Goal: Task Accomplishment & Management: Complete application form

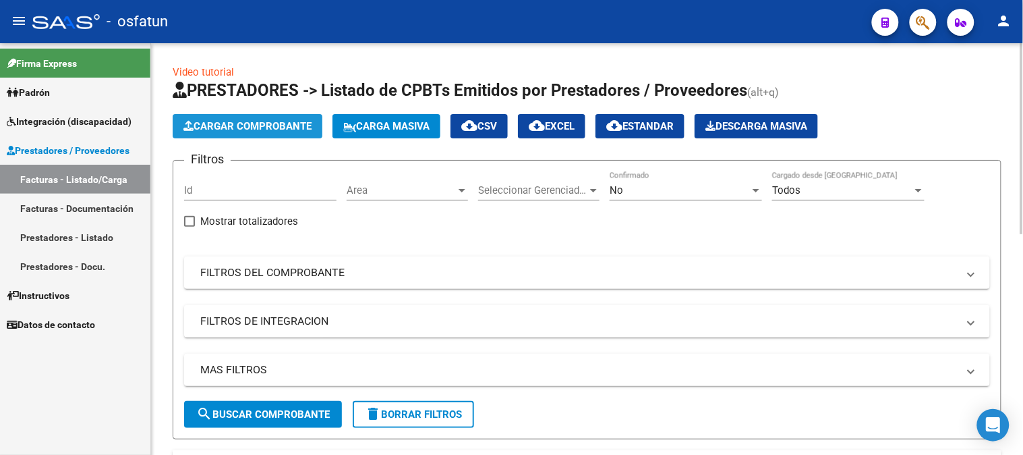
click at [260, 133] on button "Cargar Comprobante" at bounding box center [248, 126] width 150 height 24
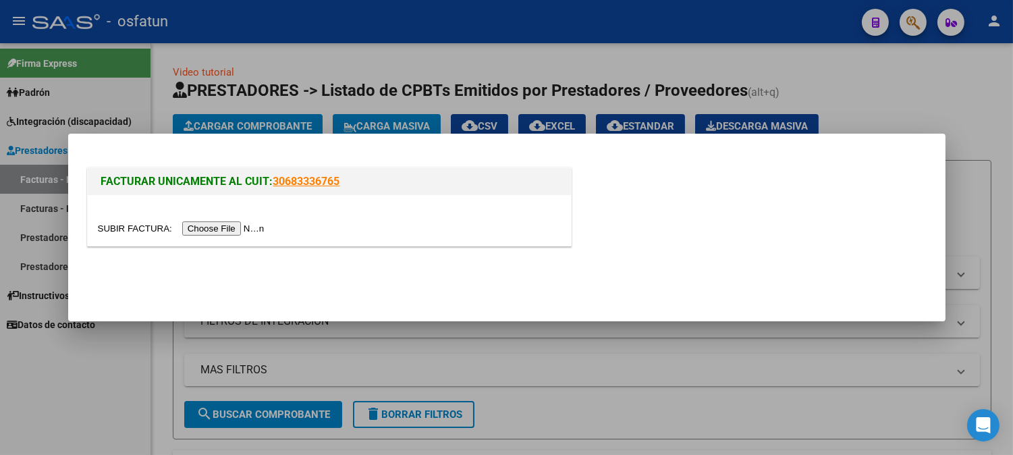
click at [245, 225] on input "file" at bounding box center [183, 228] width 171 height 14
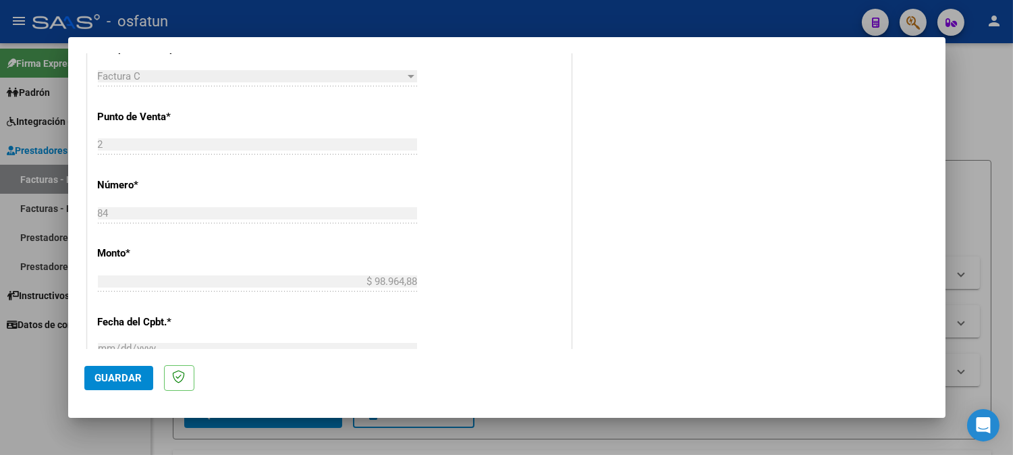
scroll to position [361, 0]
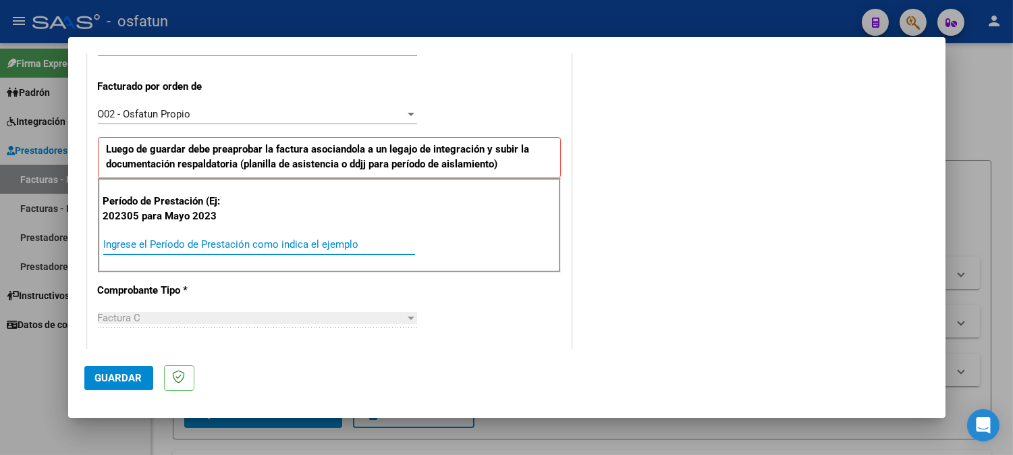
click at [235, 248] on input "Ingrese el Período de Prestación como indica el ejemplo" at bounding box center [259, 244] width 312 height 12
type input "202507"
click at [135, 378] on span "Guardar" at bounding box center [118, 378] width 47 height 12
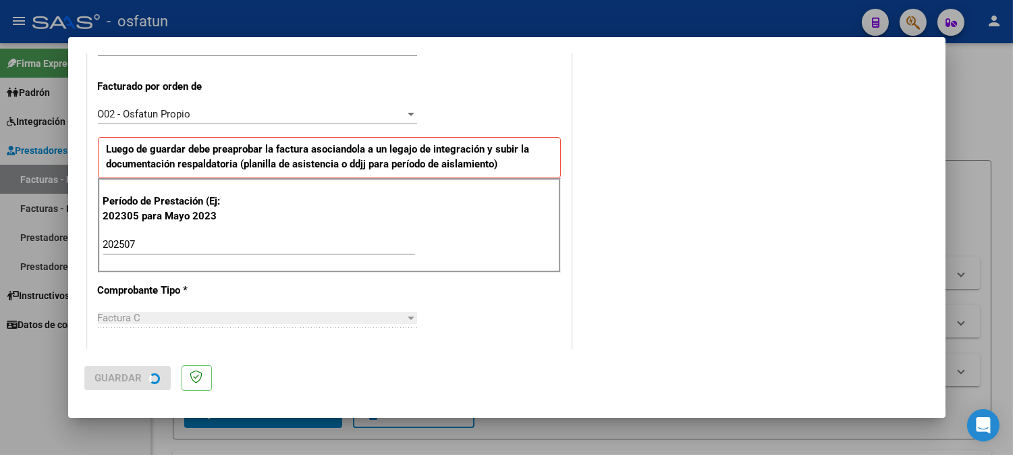
scroll to position [0, 0]
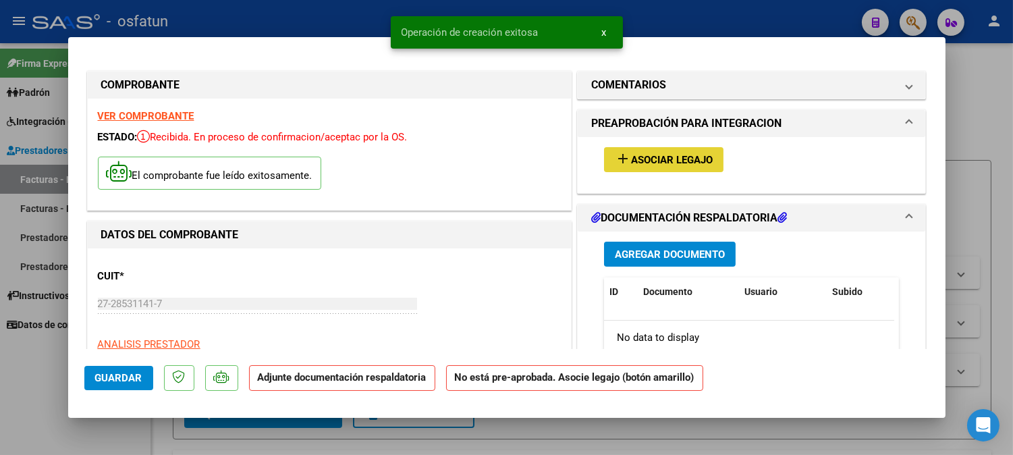
click at [712, 162] on button "add Asociar Legajo" at bounding box center [663, 159] width 119 height 25
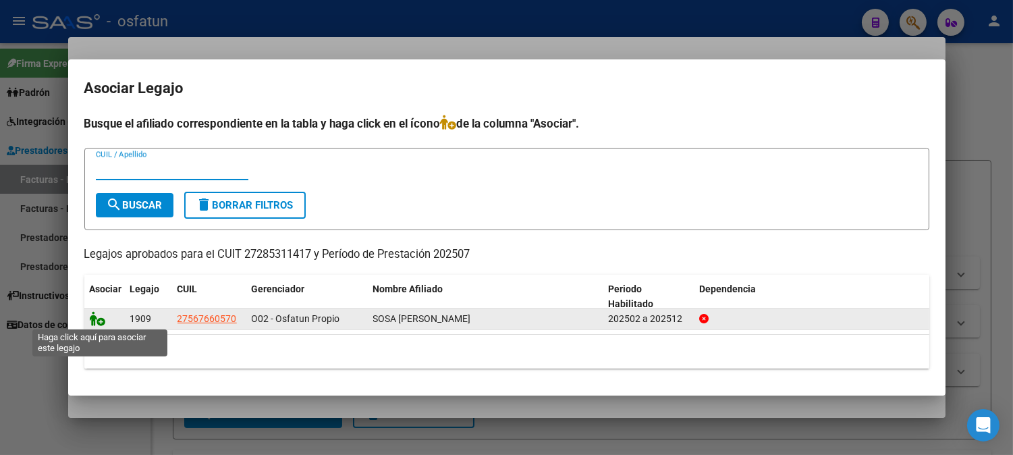
click at [94, 314] on icon at bounding box center [98, 318] width 16 height 15
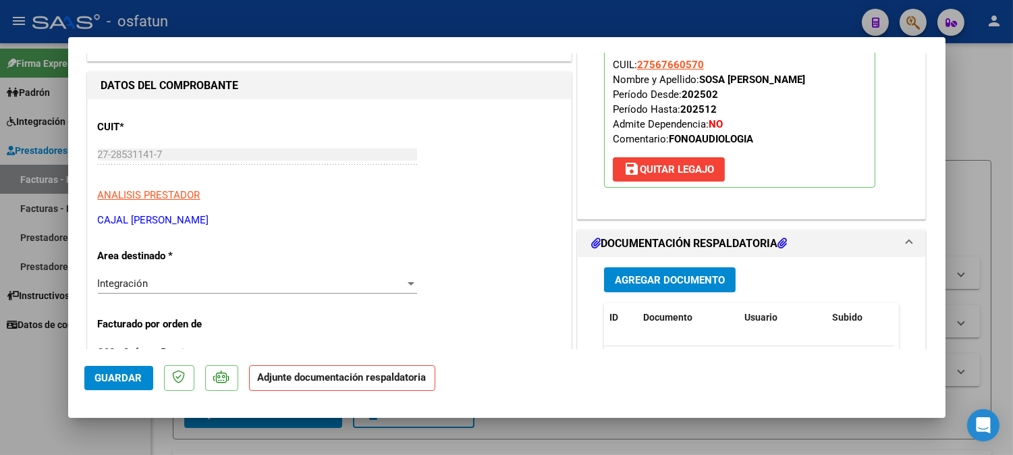
scroll to position [150, 0]
click at [699, 275] on span "Agregar Documento" at bounding box center [670, 279] width 110 height 12
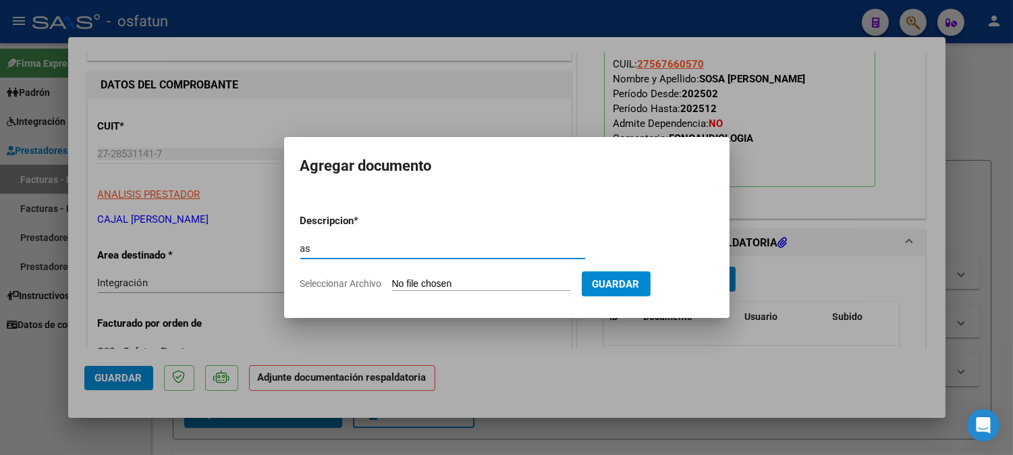
type input "a"
type input "ASISTENCIA+AUTORIZACION"
click at [544, 272] on form "Descripcion * ASISTENCIA+AUTORIZACION Escriba aquí una descripcion Seleccionar …" at bounding box center [506, 252] width 413 height 98
click at [548, 290] on input "Seleccionar Archivo" at bounding box center [481, 284] width 179 height 13
type input "C:\fakepath\asist+aut fono.pdf"
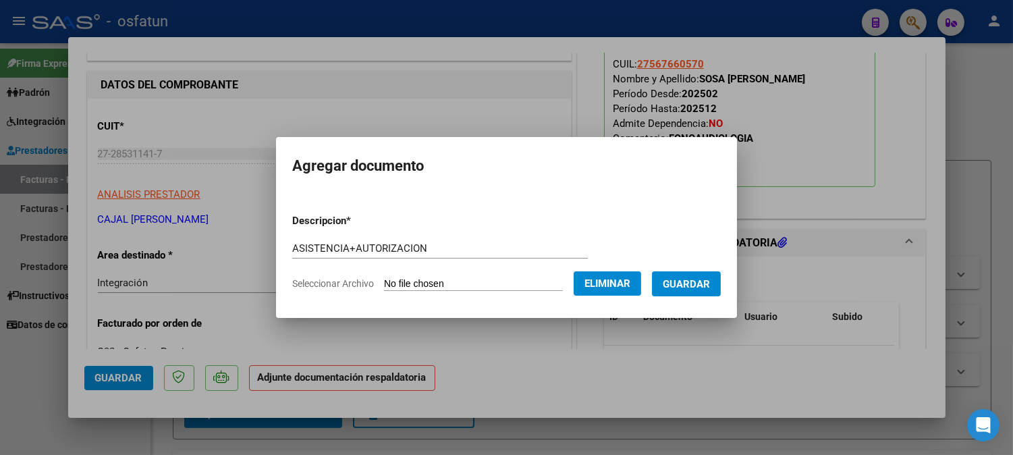
click at [700, 281] on span "Guardar" at bounding box center [685, 284] width 47 height 12
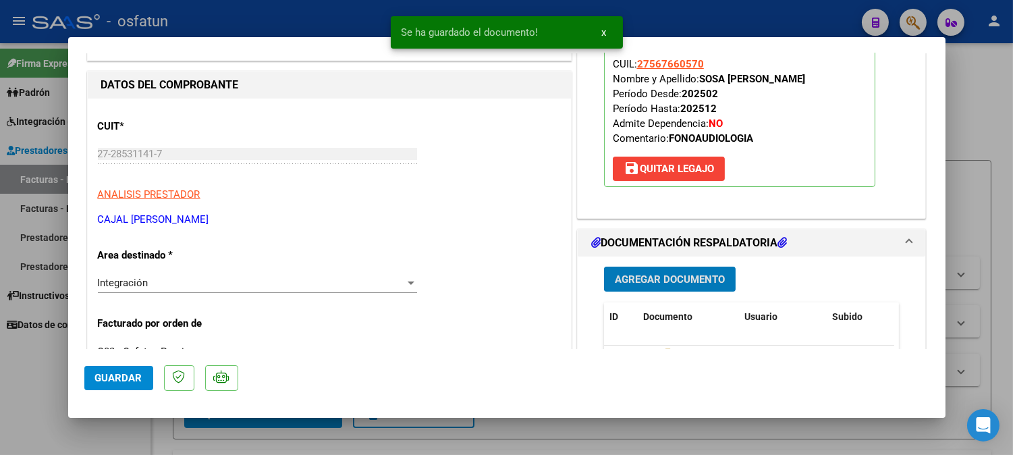
click at [117, 374] on span "Guardar" at bounding box center [118, 378] width 47 height 12
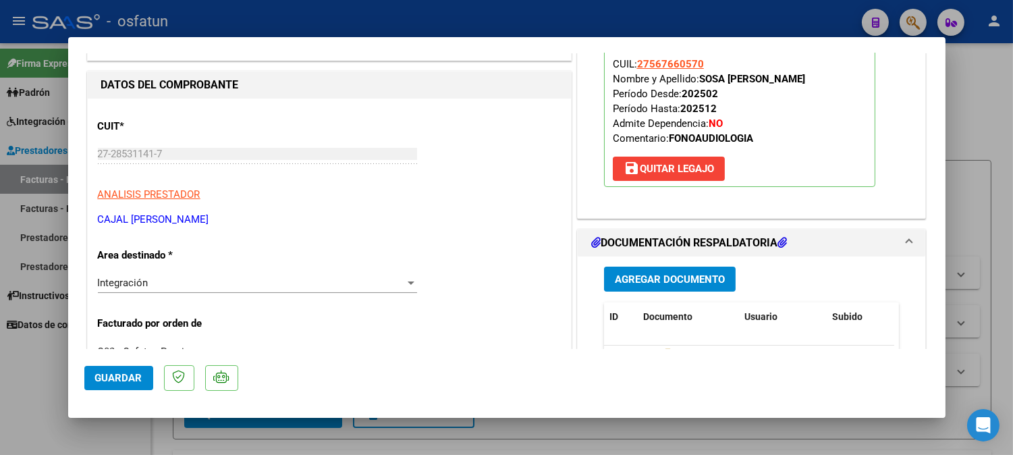
click at [122, 374] on span "Guardar" at bounding box center [118, 378] width 47 height 12
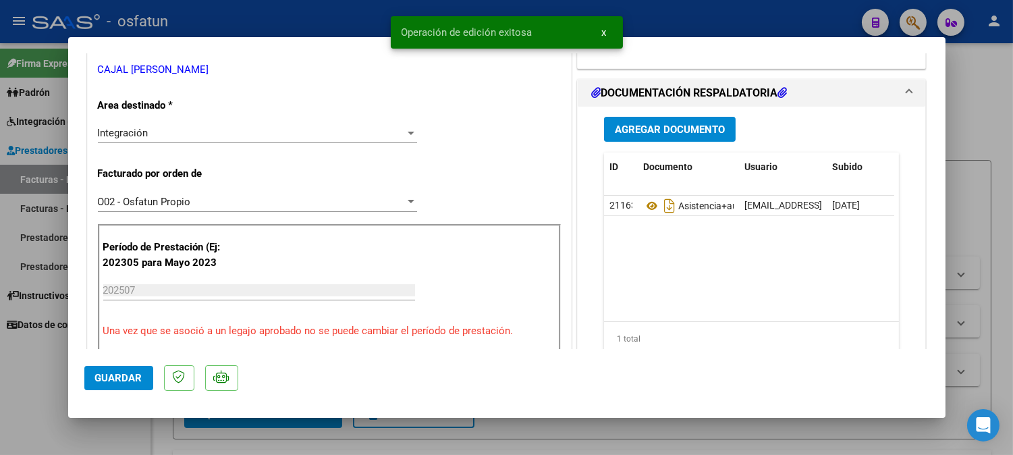
click at [985, 121] on div at bounding box center [506, 227] width 1013 height 455
type input "$ 0,00"
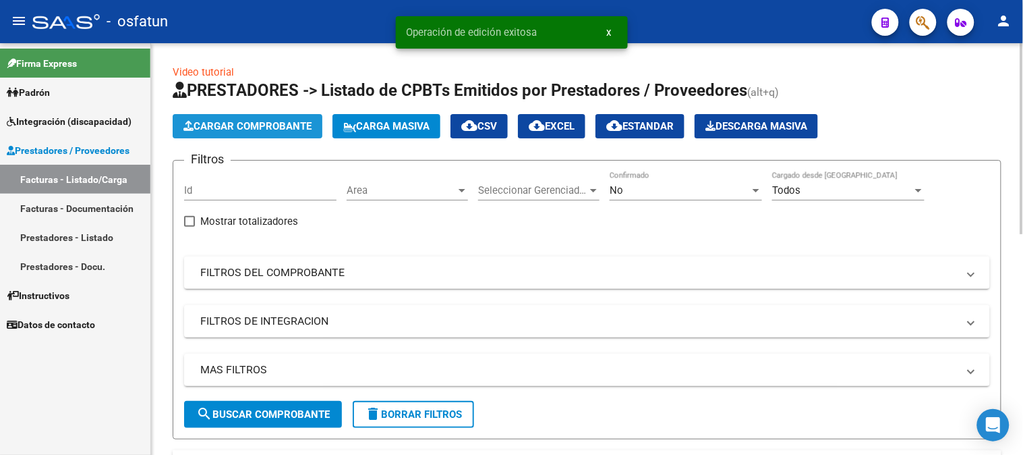
click at [273, 130] on span "Cargar Comprobante" at bounding box center [247, 126] width 128 height 12
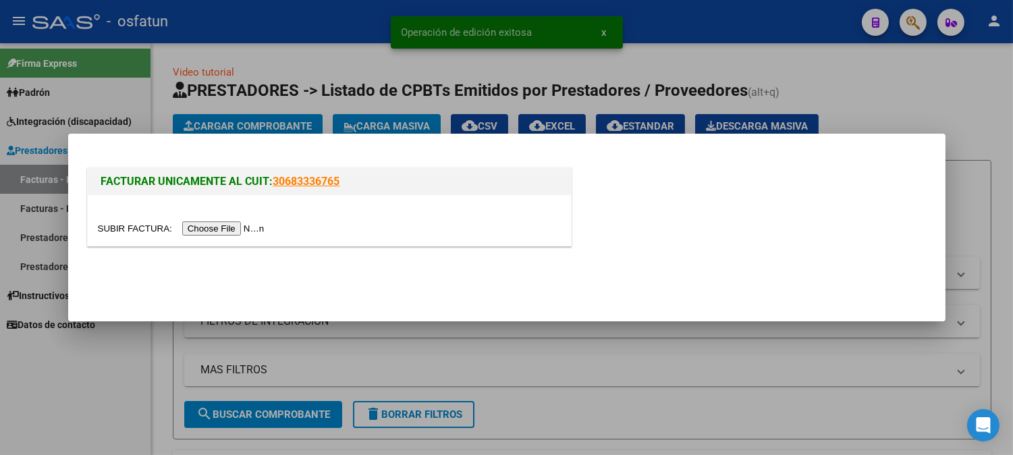
click at [250, 230] on input "file" at bounding box center [183, 228] width 171 height 14
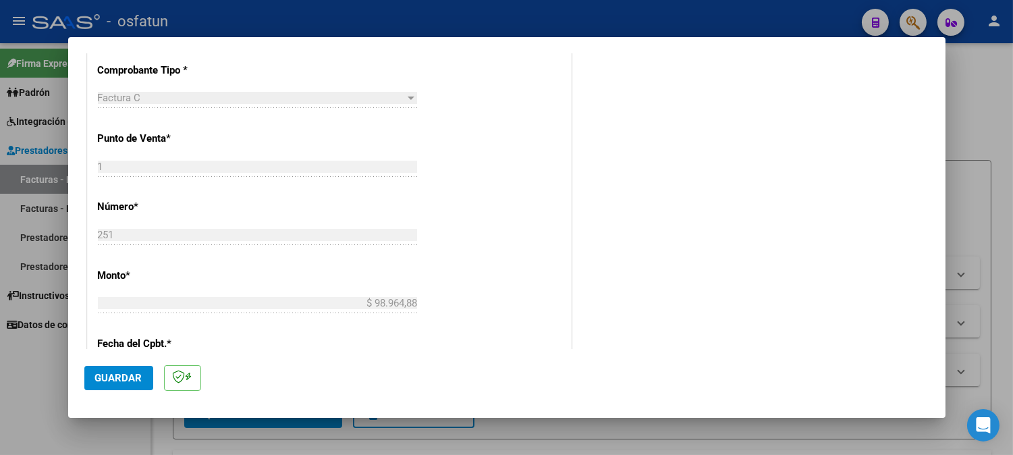
scroll to position [449, 0]
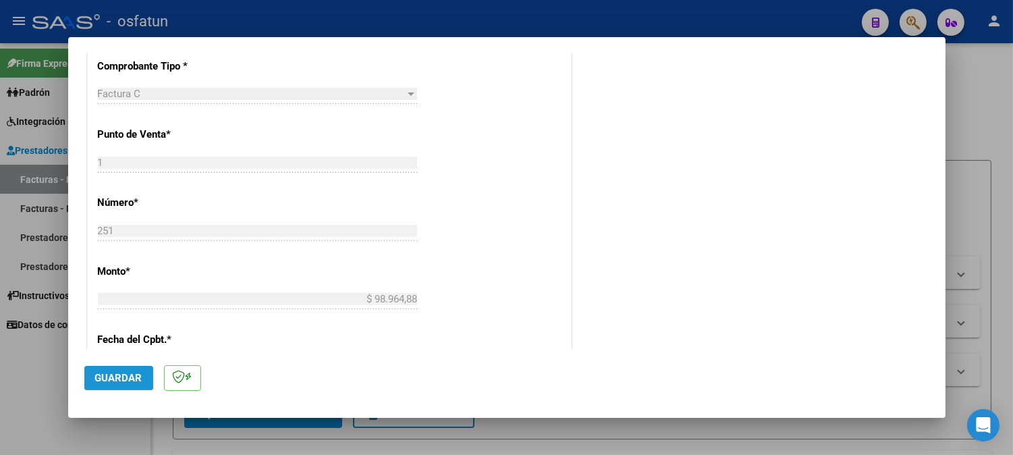
click at [117, 375] on span "Guardar" at bounding box center [118, 378] width 47 height 12
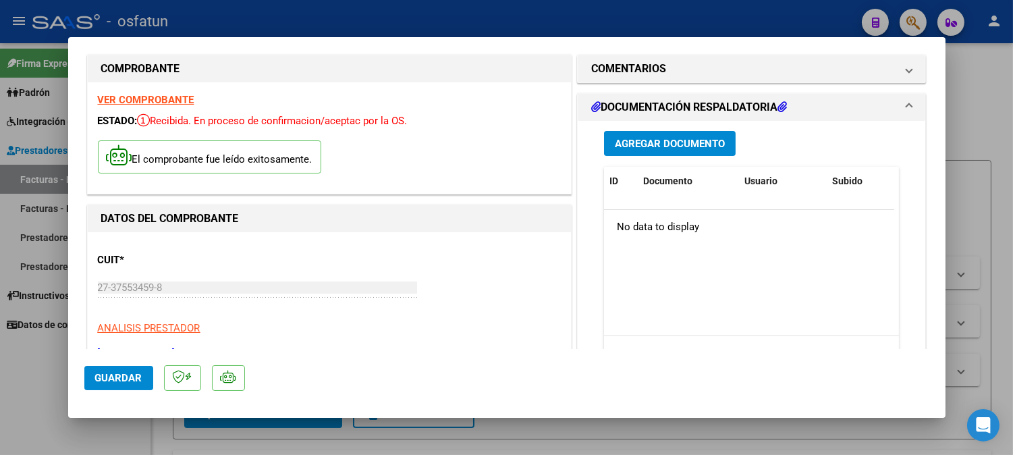
scroll to position [0, 0]
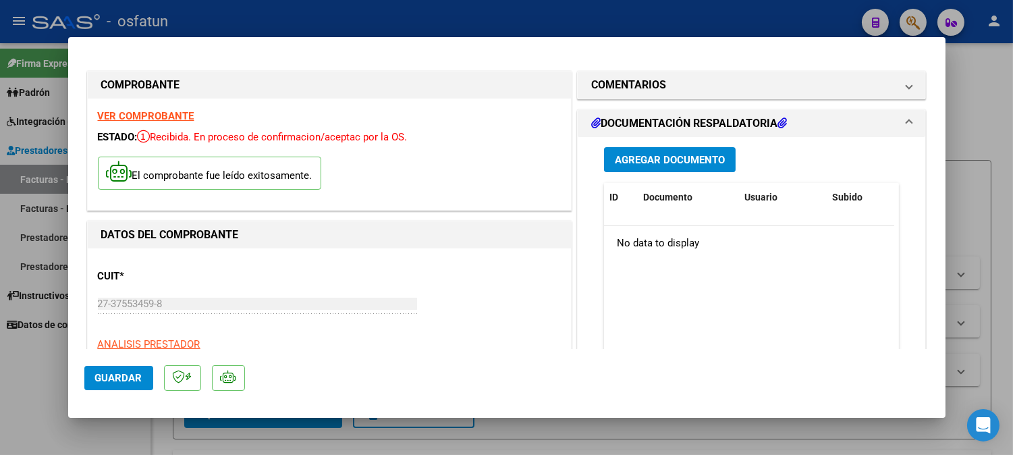
click at [709, 160] on span "Agregar Documento" at bounding box center [670, 160] width 110 height 12
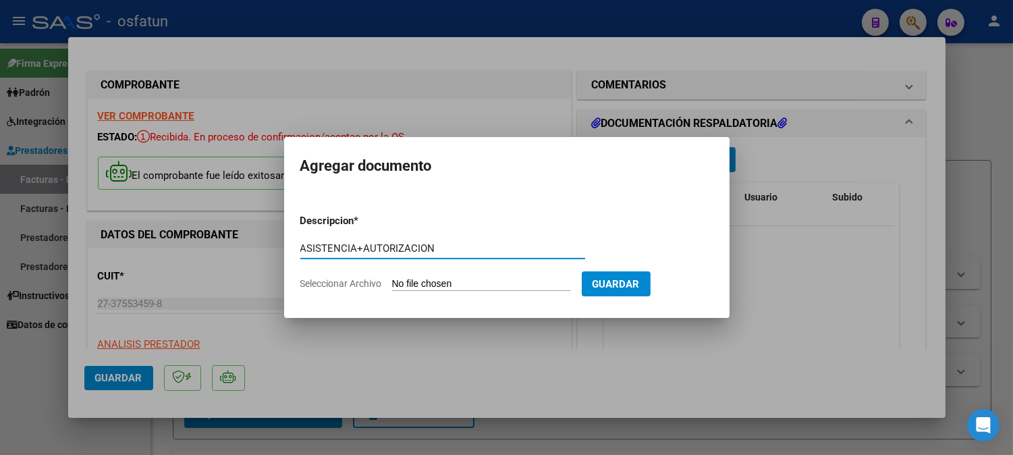
type input "ASISTENCIA+AUTORIZACION"
click at [452, 273] on form "Descripcion * ASISTENCIA+AUTORIZACION Escriba aquí una descripcion Seleccionar …" at bounding box center [506, 252] width 413 height 98
click at [463, 278] on input "Seleccionar Archivo" at bounding box center [481, 284] width 179 height 13
type input "C:\fakepath\ASIST PSICOLO.pdf"
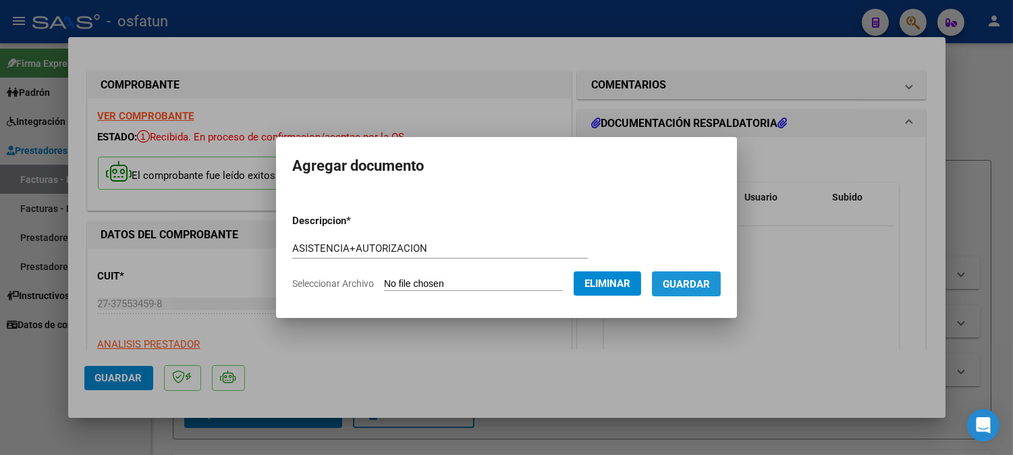
click at [683, 288] on span "Guardar" at bounding box center [685, 284] width 47 height 12
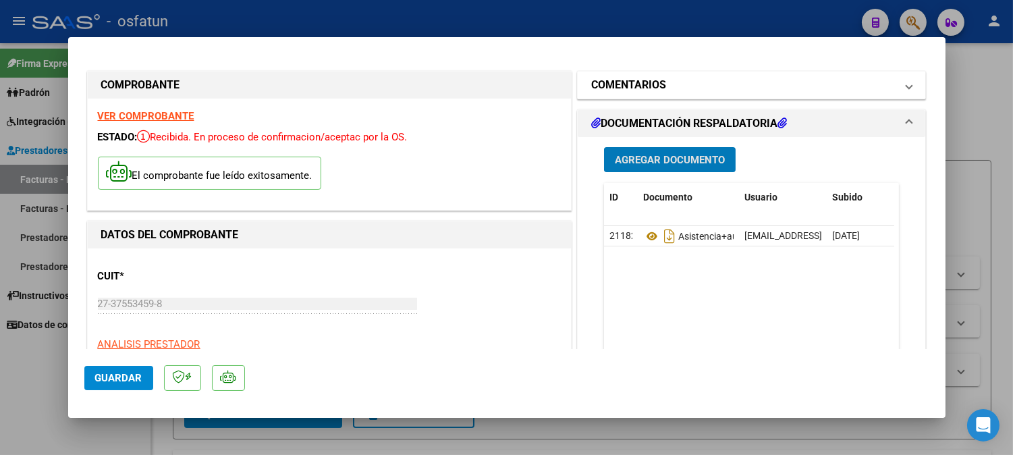
click at [649, 85] on h1 "COMENTARIOS" at bounding box center [628, 85] width 75 height 16
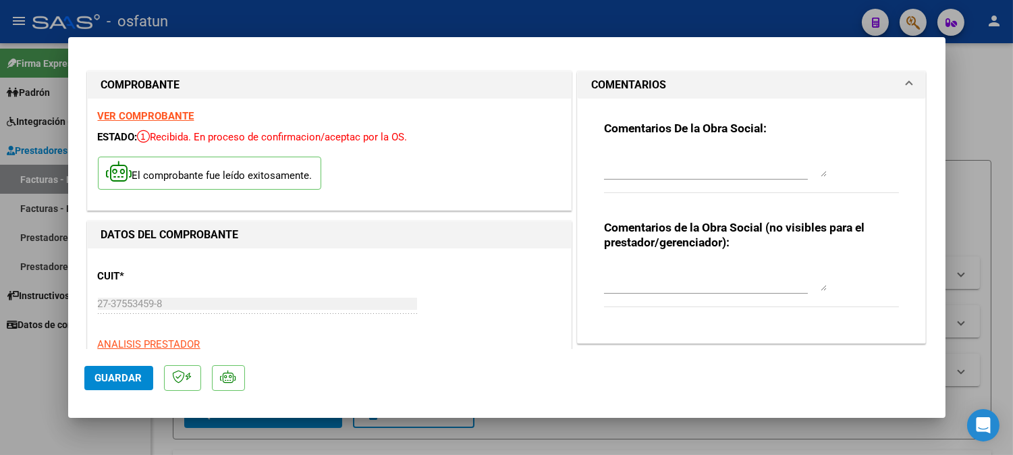
click at [680, 179] on div at bounding box center [706, 169] width 204 height 45
click at [660, 281] on textarea at bounding box center [715, 277] width 223 height 27
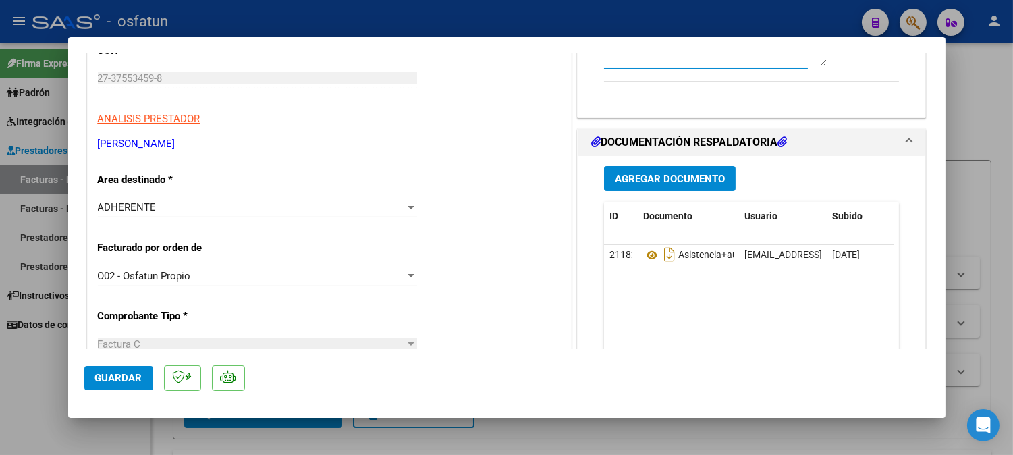
scroll to position [225, 0]
type textarea "AF. MESRI [PERSON_NAME]"
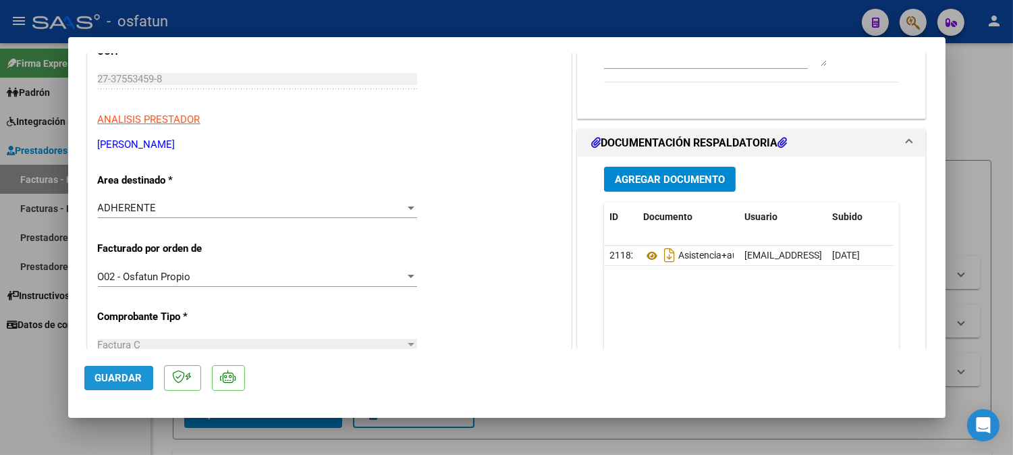
click at [108, 379] on span "Guardar" at bounding box center [118, 378] width 47 height 12
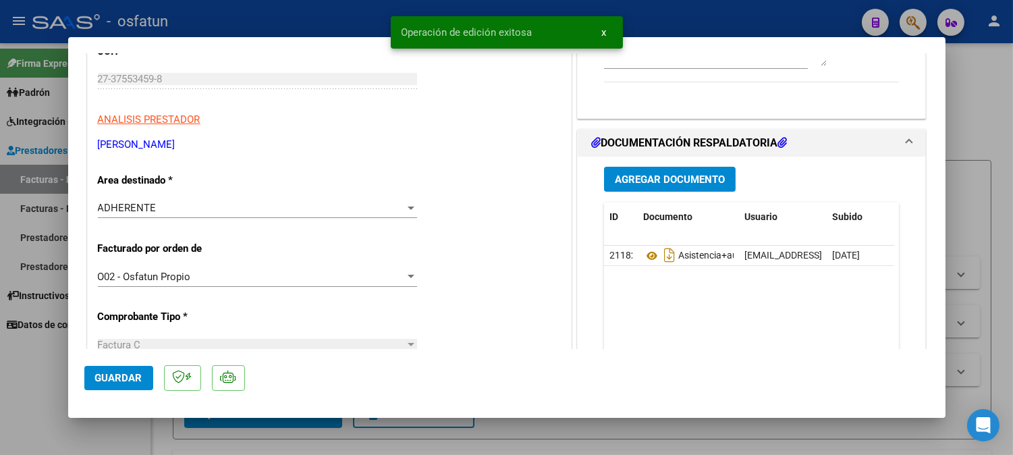
click at [994, 111] on div at bounding box center [506, 227] width 1013 height 455
type input "$ 0,00"
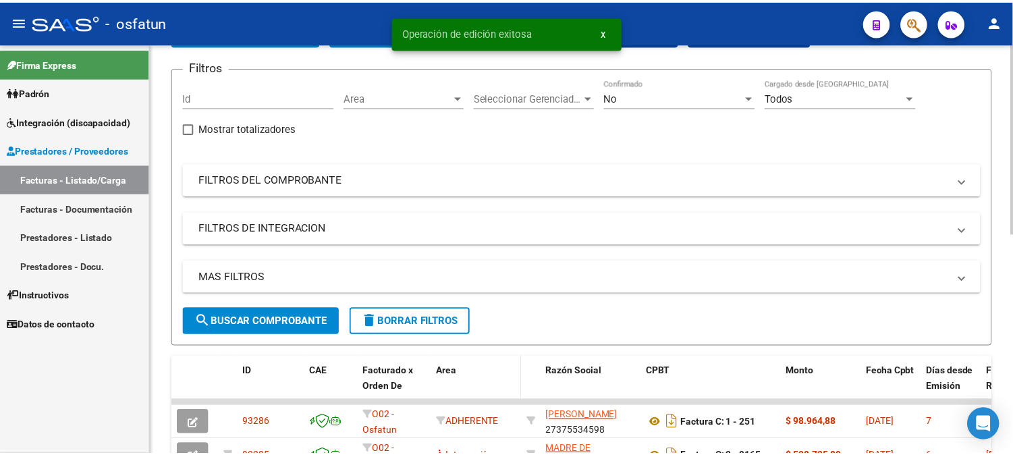
scroll to position [0, 0]
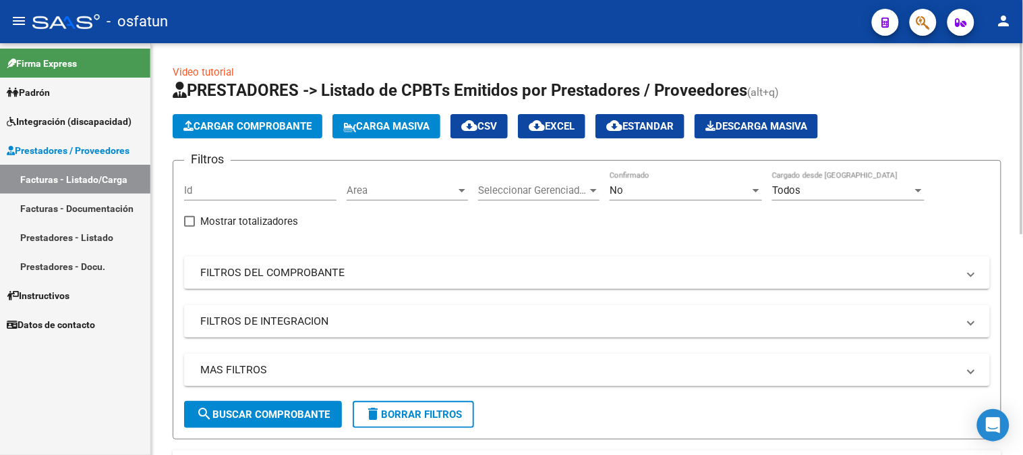
click at [225, 131] on span "Cargar Comprobante" at bounding box center [247, 126] width 128 height 12
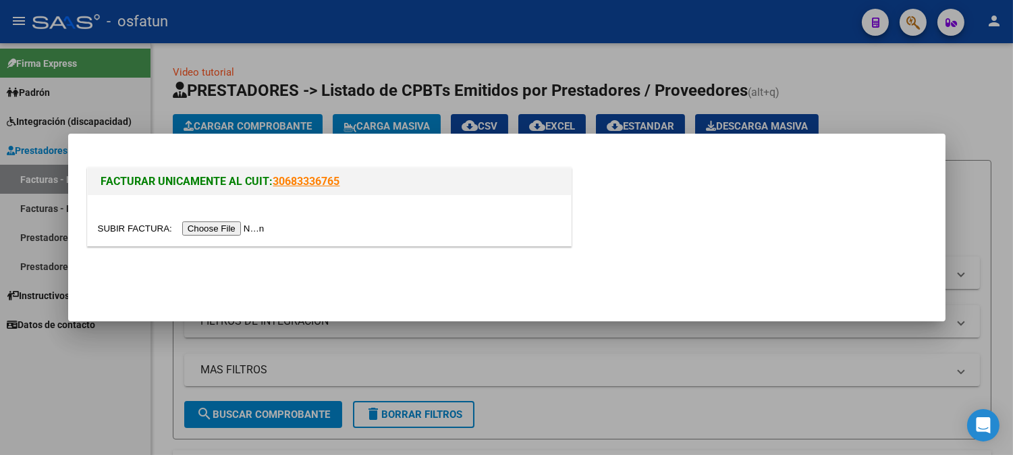
click at [226, 229] on input "file" at bounding box center [183, 228] width 171 height 14
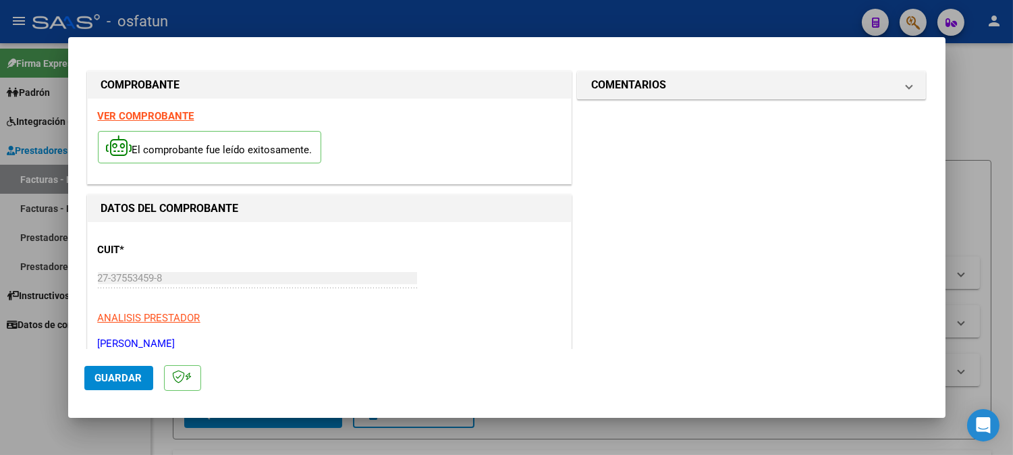
click at [117, 376] on span "Guardar" at bounding box center [118, 378] width 47 height 12
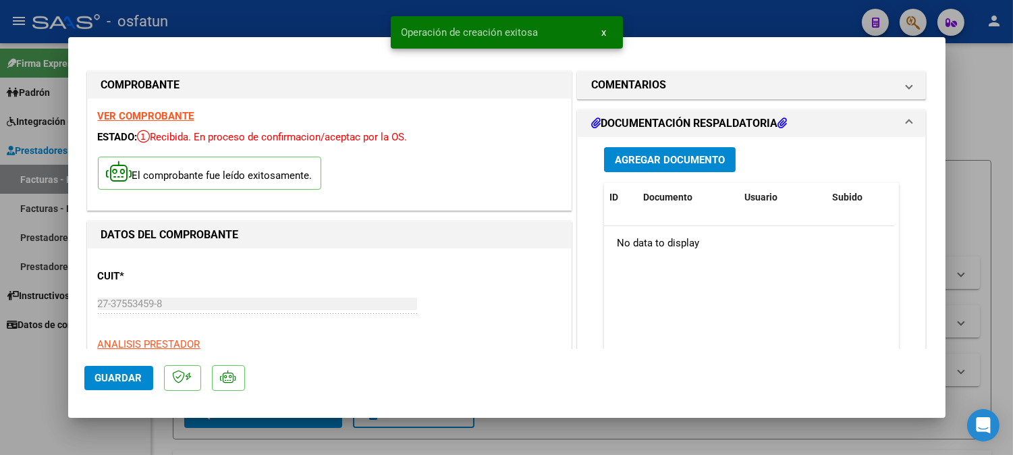
click at [633, 161] on span "Agregar Documento" at bounding box center [670, 160] width 110 height 12
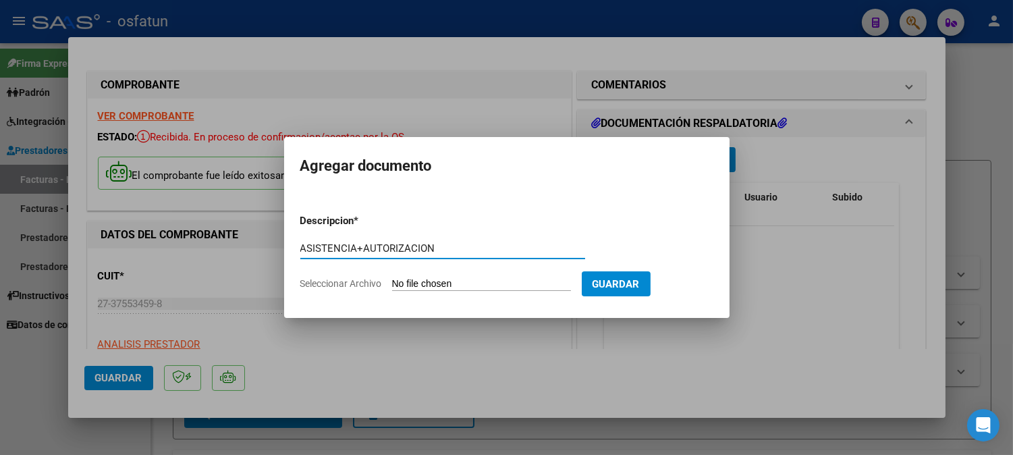
type input "ASISTENCIA+AUTORIZACION"
click at [455, 287] on input "Seleccionar Archivo" at bounding box center [481, 284] width 179 height 13
type input "C:\fakepath\ASIST PSICOLO.pdf"
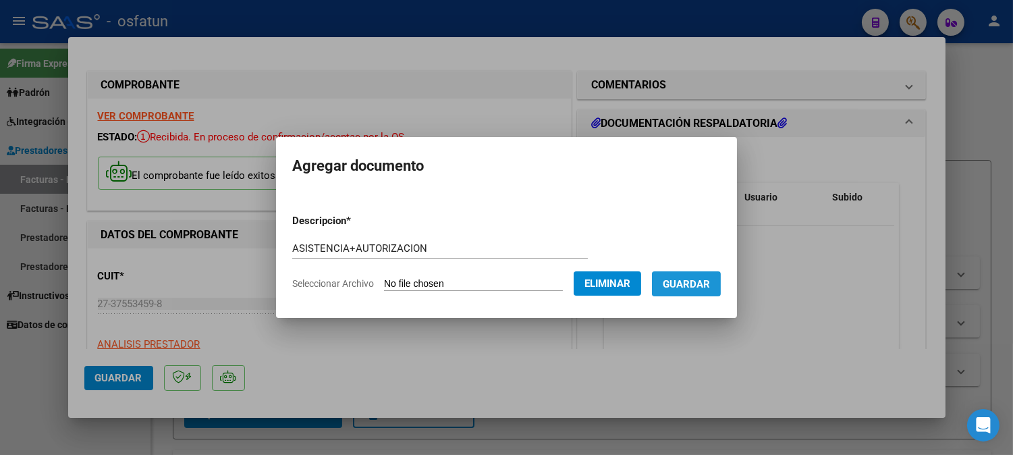
click at [696, 288] on button "Guardar" at bounding box center [686, 283] width 69 height 25
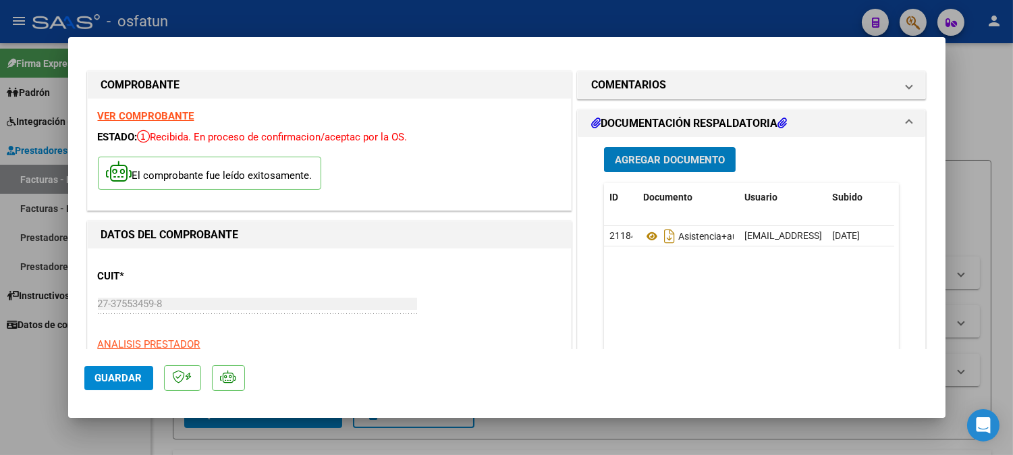
click at [121, 376] on span "Guardar" at bounding box center [118, 378] width 47 height 12
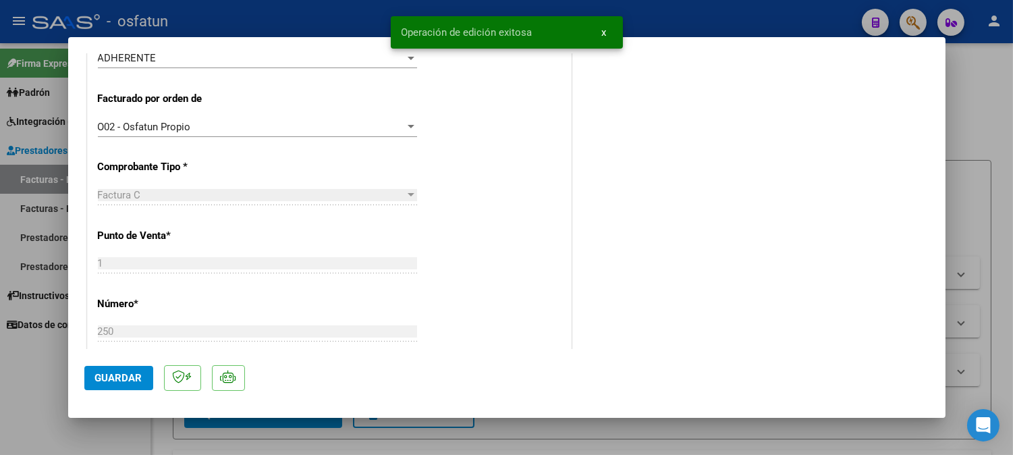
click at [982, 103] on div at bounding box center [506, 227] width 1013 height 455
type input "$ 0,00"
